Goal: Check status

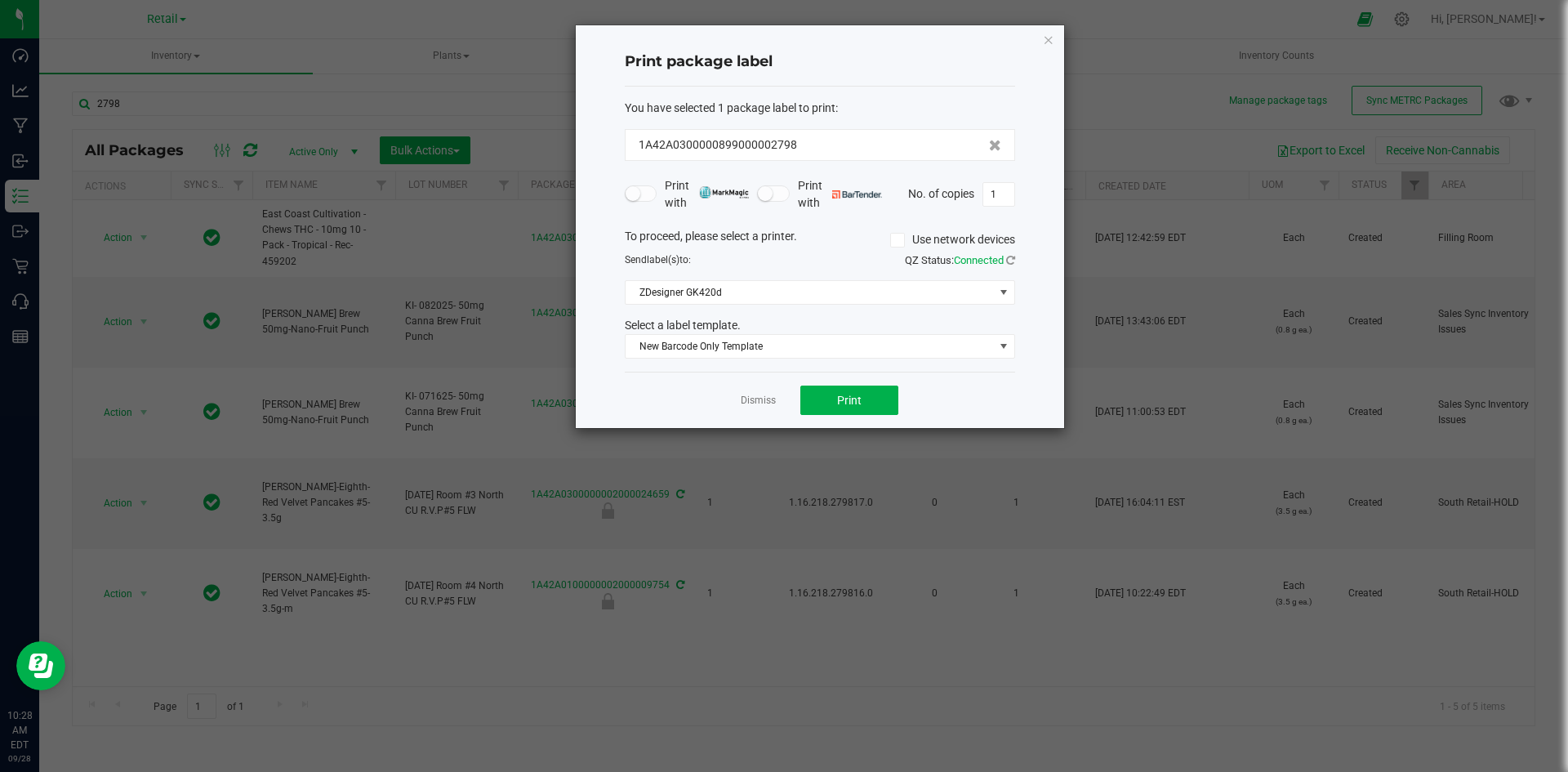
click at [1049, 36] on icon "button" at bounding box center [1048, 40] width 12 height 20
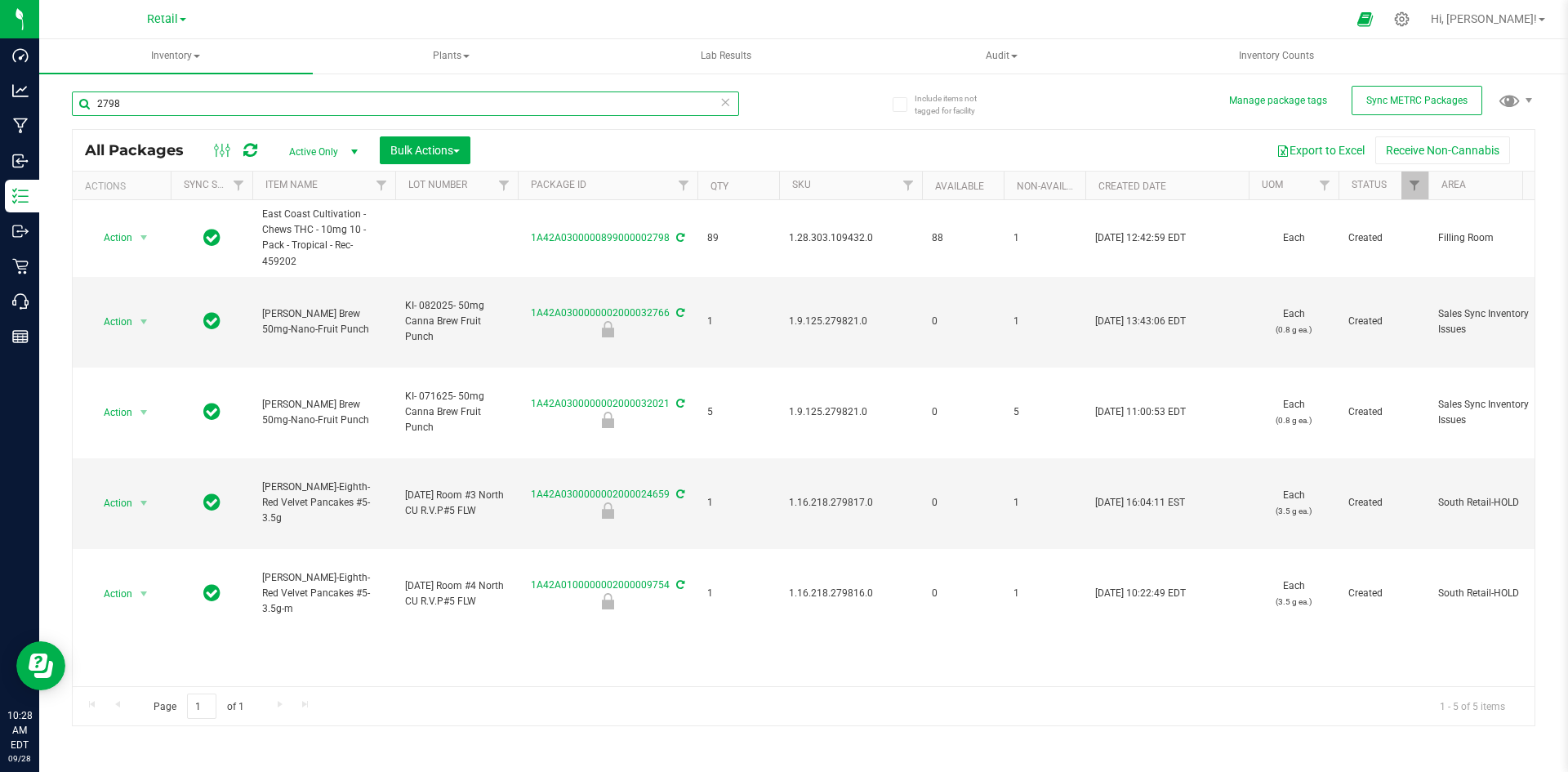
click at [145, 106] on input "2798" at bounding box center [406, 104] width 668 height 25
type input "1A42A0300000002000033623"
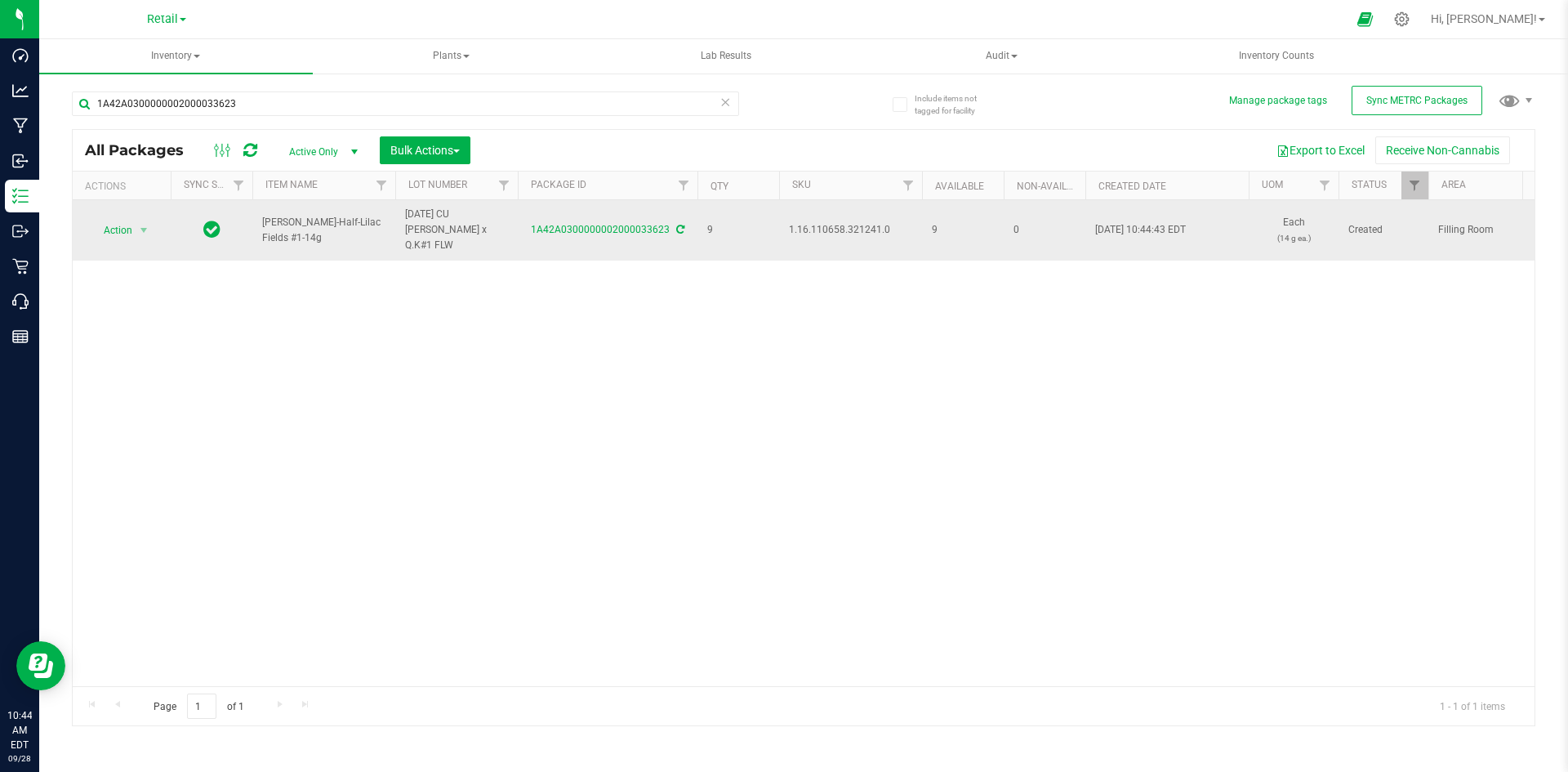
click at [501, 222] on span "[DATE] CU [PERSON_NAME] x Q.K#1 FLW" at bounding box center [456, 230] width 103 height 47
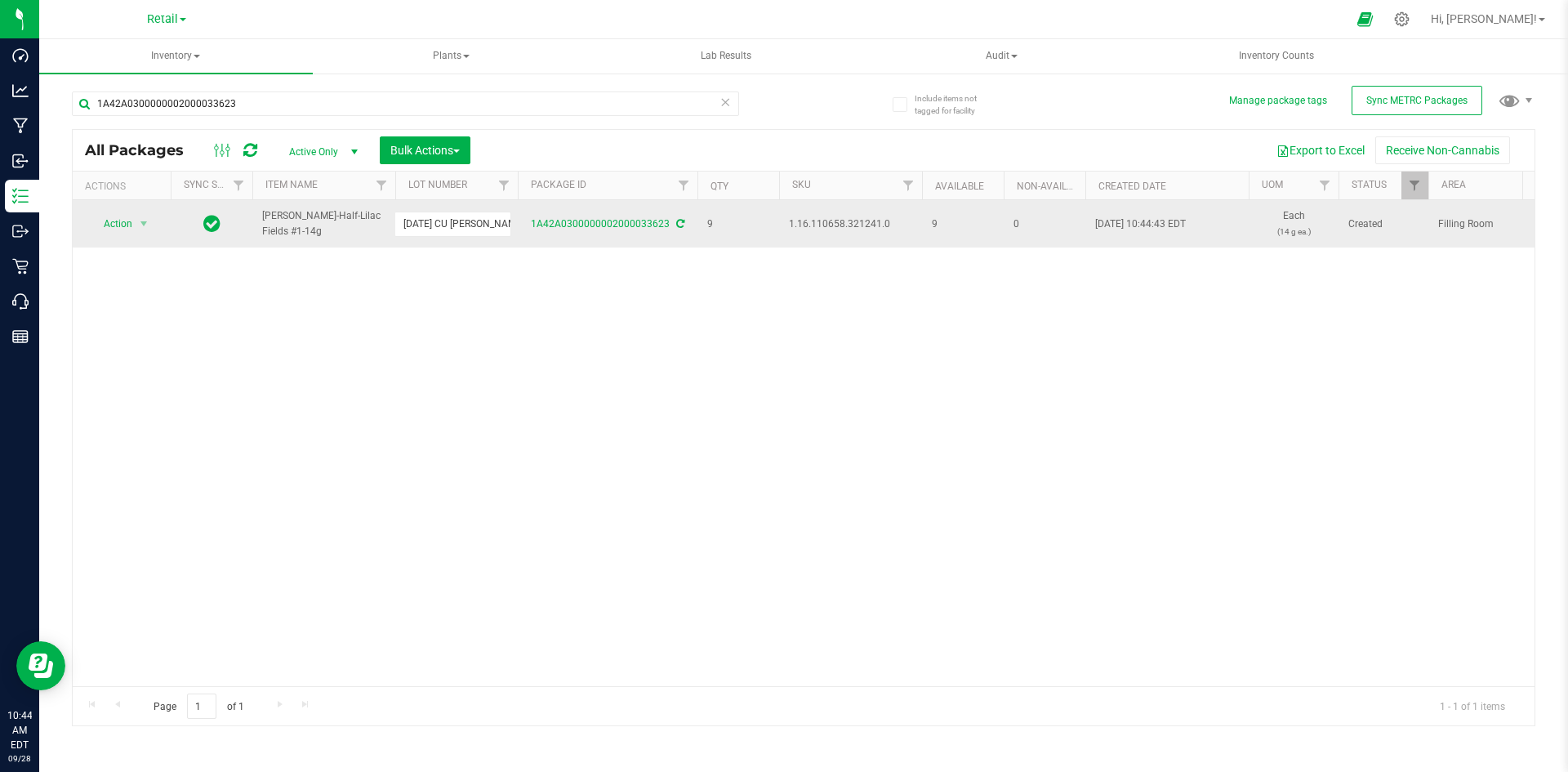
scroll to position [0, 18]
